Goal: Ask a question

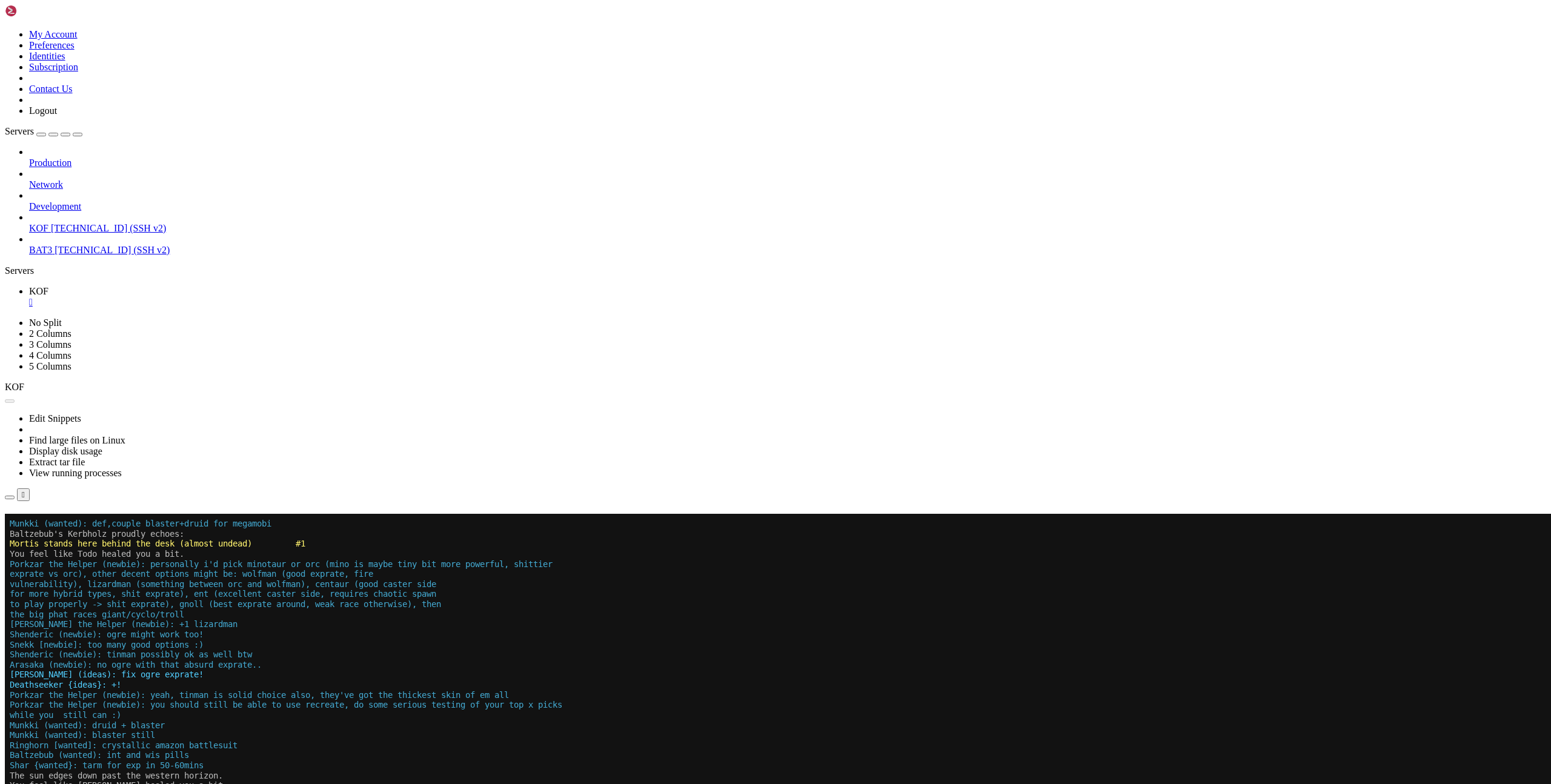
drag, startPoint x: 0, startPoint y: 0, endPoint x: 834, endPoint y: 205, distance: 858.8
click at [53, 524] on button "Reconnect" at bounding box center [29, 530] width 49 height 12
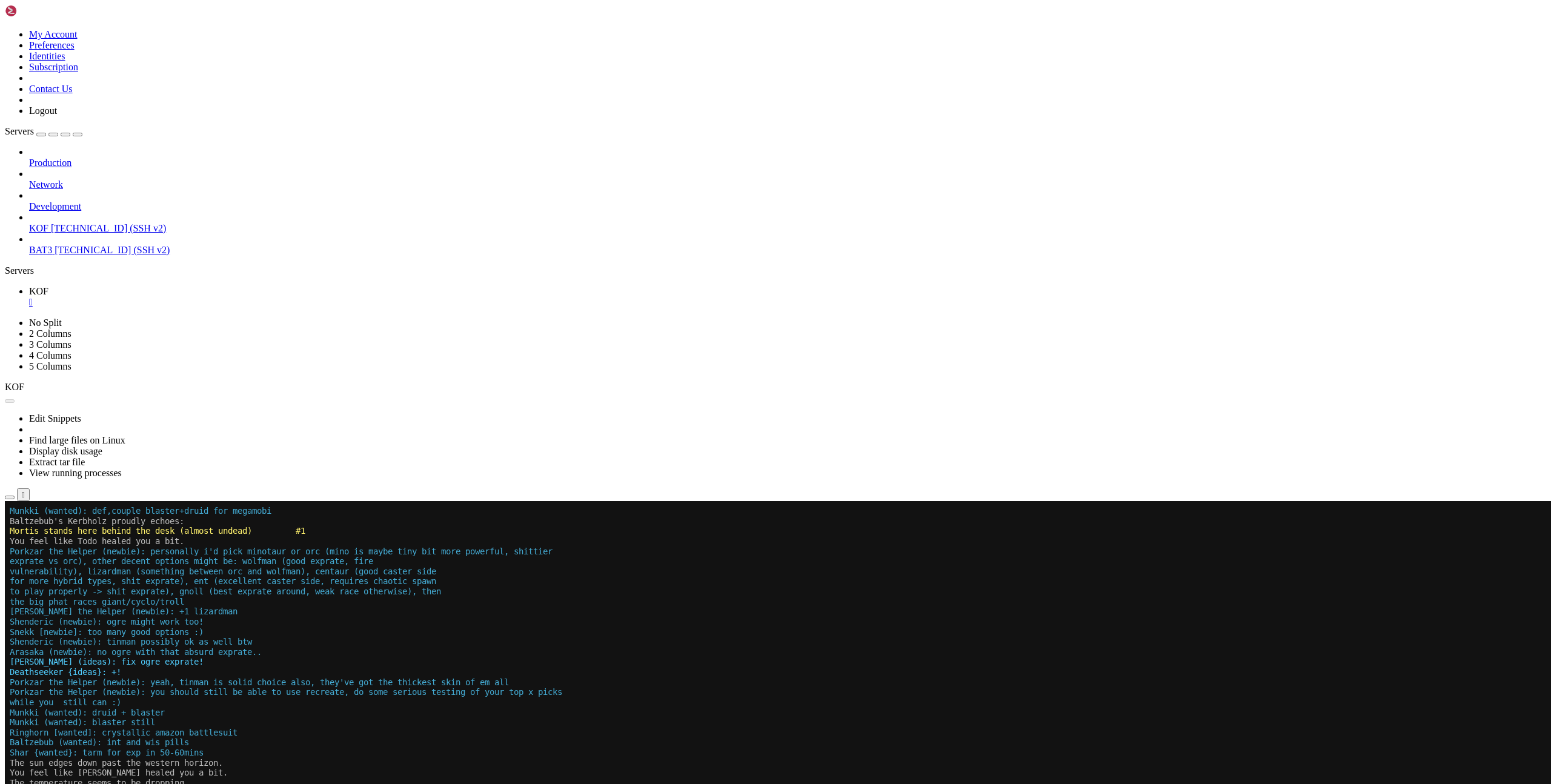
scroll to position [413, 0]
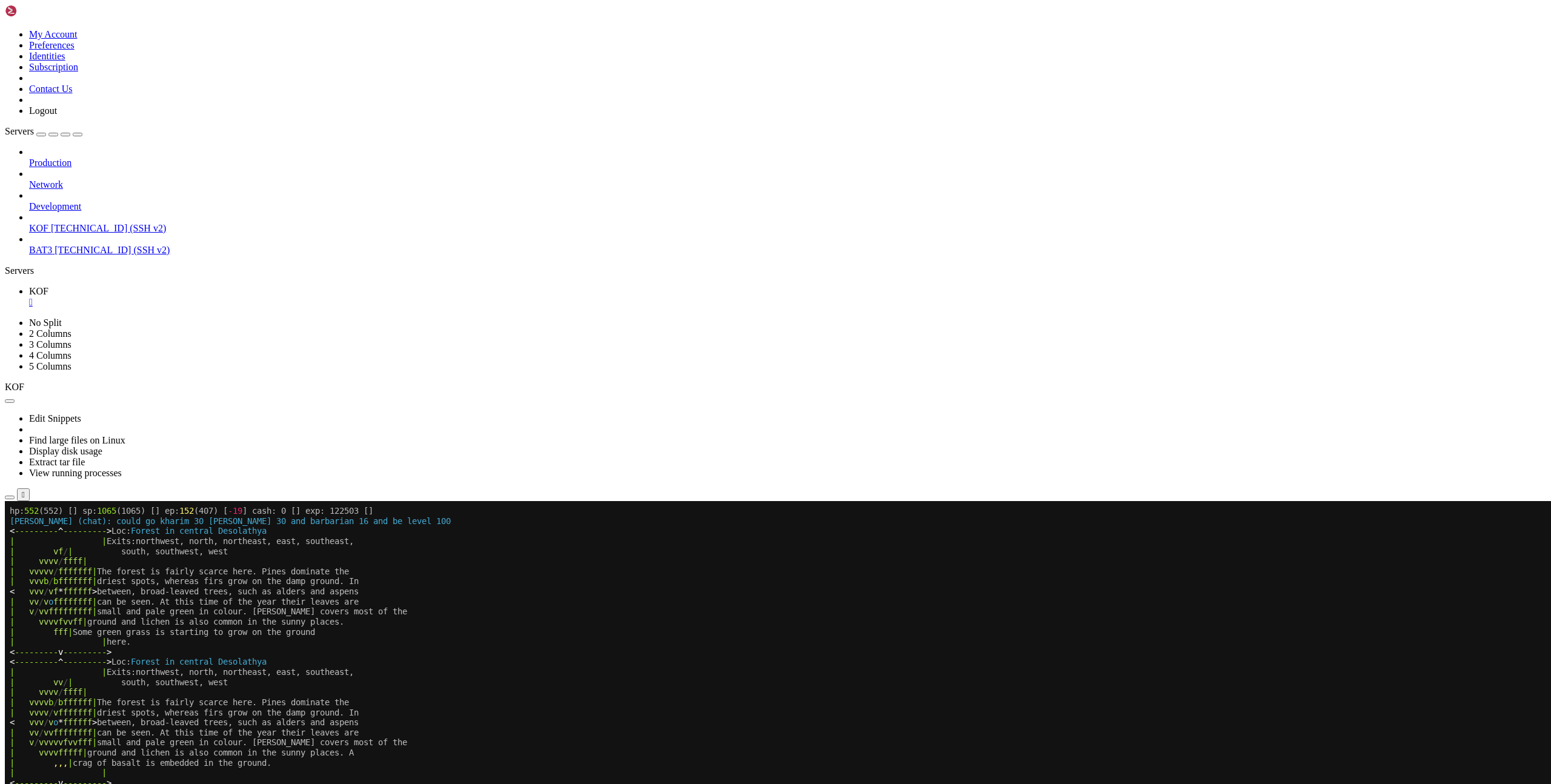
click at [966, 736] on x-row "| vv / vvffffffff | can be seen. At this time of the year their leaves are" at bounding box center [703, 733] width 1387 height 10
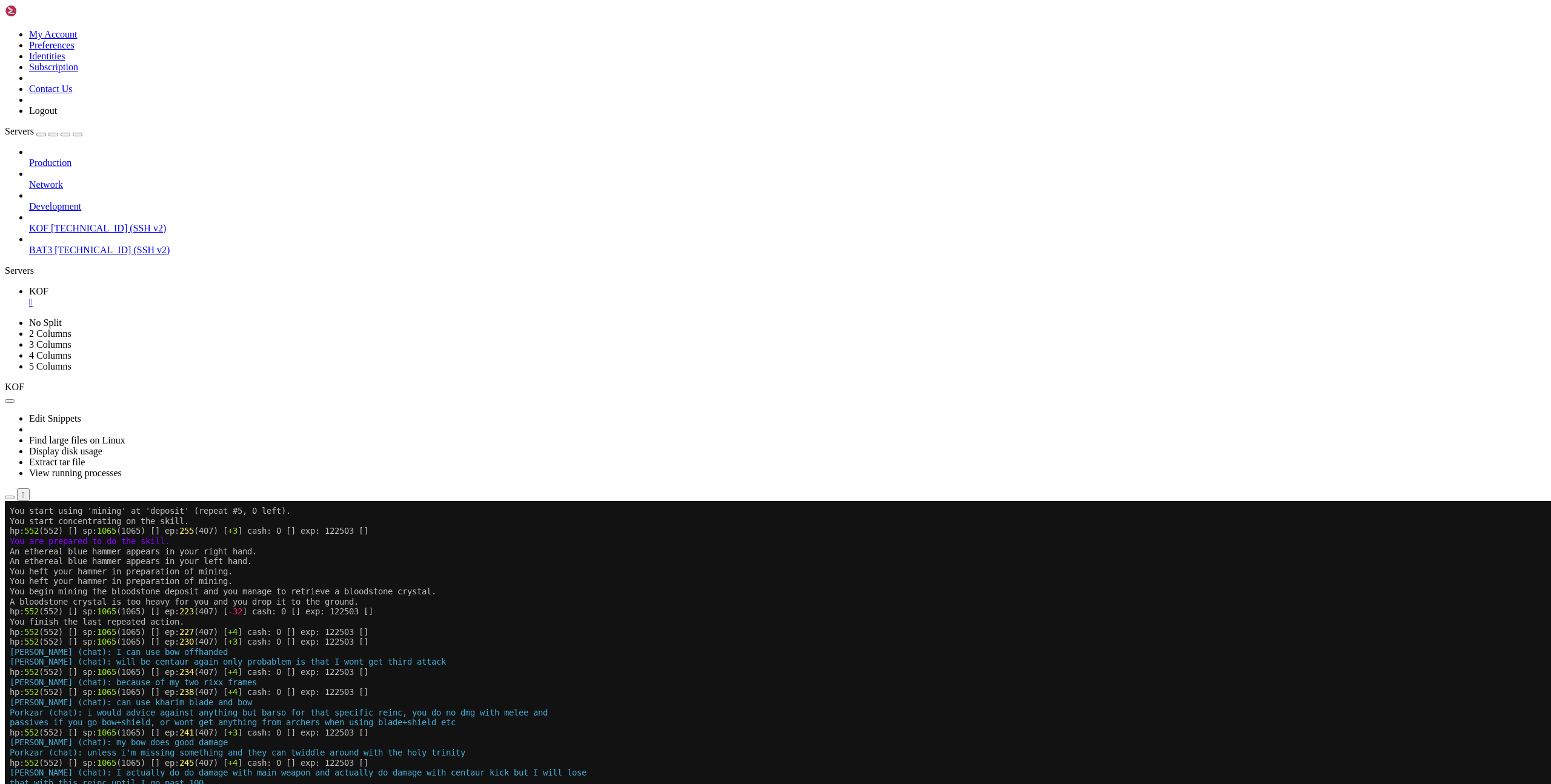
click at [1014, 743] on x-row "[PERSON_NAME] (chat): my bow does good damage" at bounding box center [703, 742] width 1387 height 10
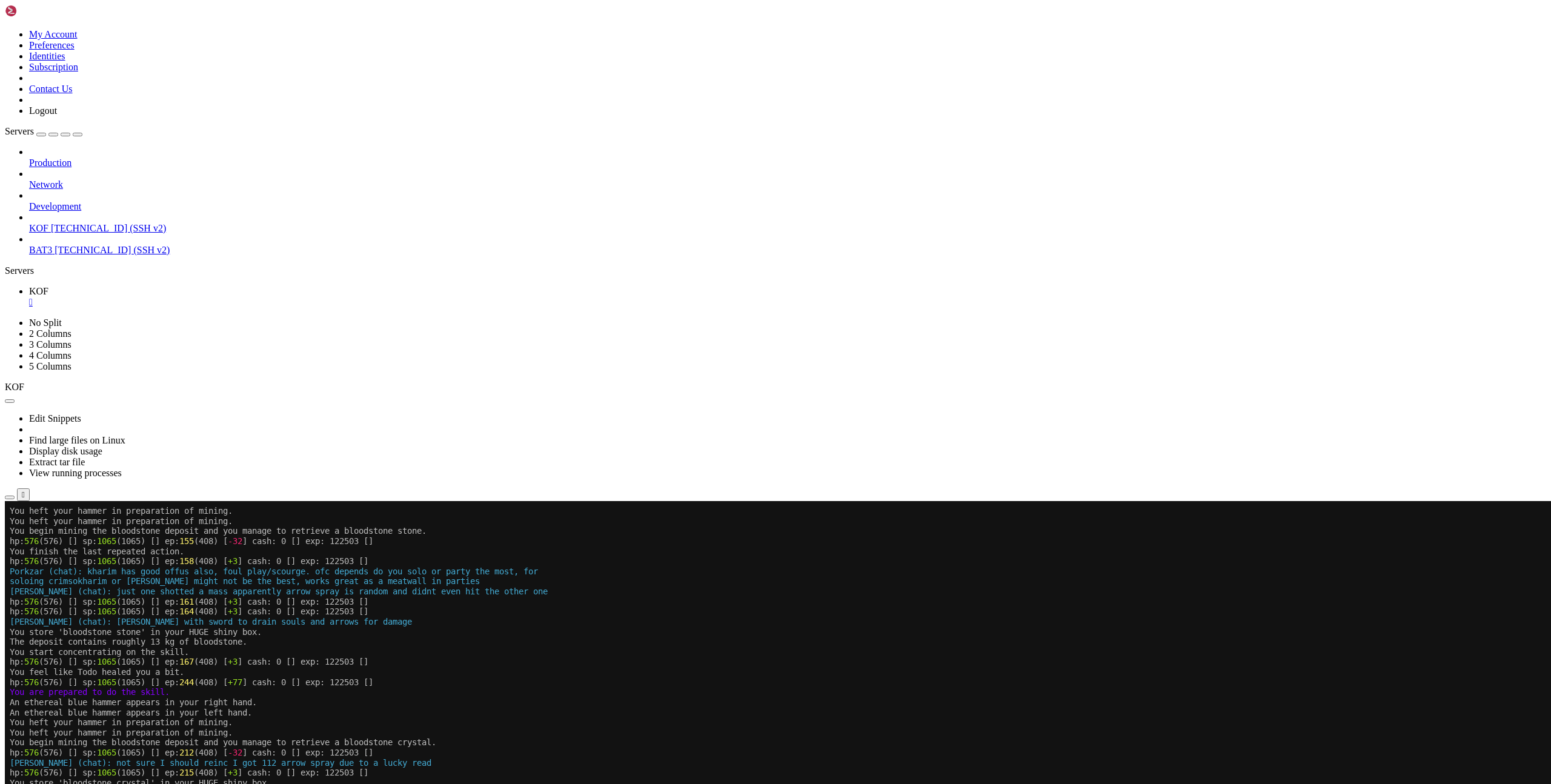
click at [940, 751] on x-row "hp: 576 (576) [] sp: 1065 (1065) [] ep: 212 (408) [ -32 ] cash: 0 [] exp: 12250…" at bounding box center [703, 753] width 1387 height 10
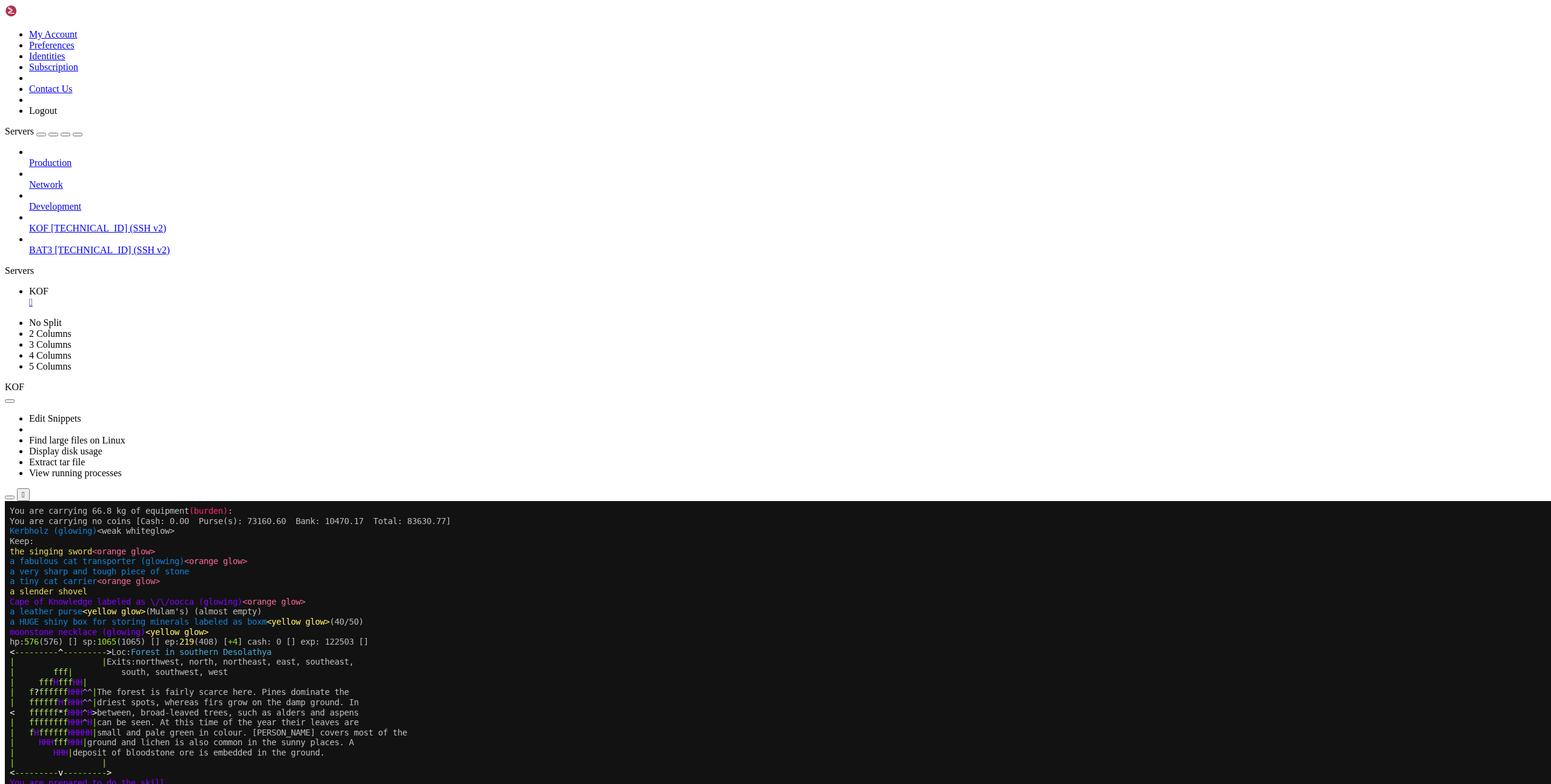
click at [750, 740] on x-row "| HHH fff HHH | ground and lichen is also common in the sunny places. A" at bounding box center [703, 742] width 1387 height 10
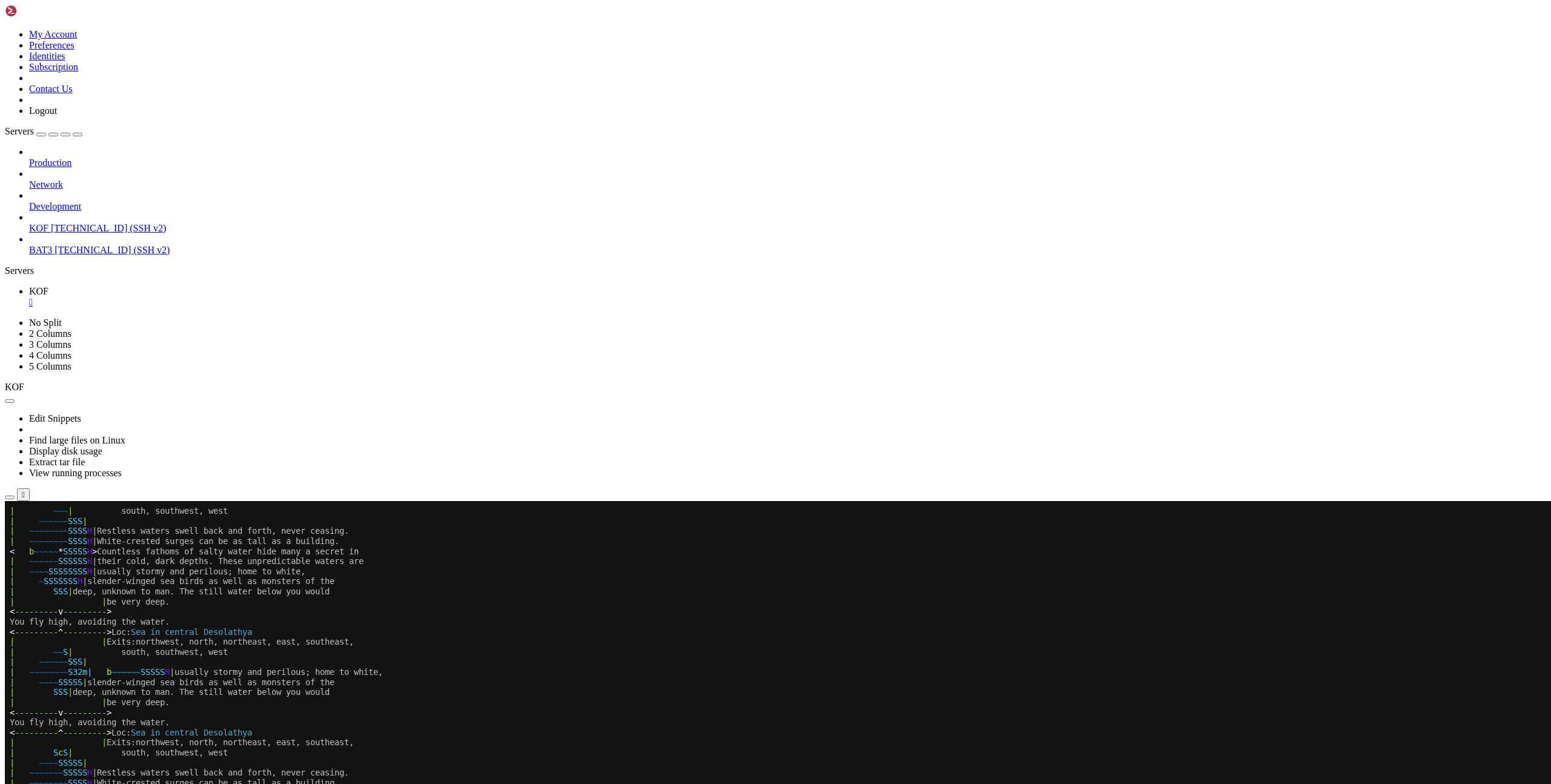
scroll to position [504, 0]
